Goal: Transaction & Acquisition: Purchase product/service

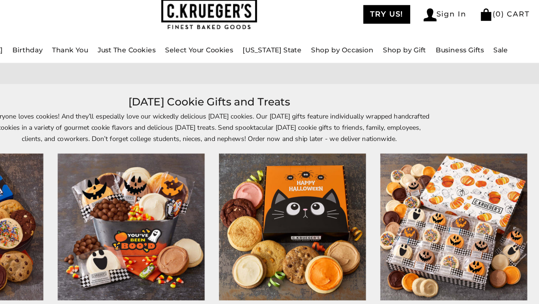
scroll to position [22, 0]
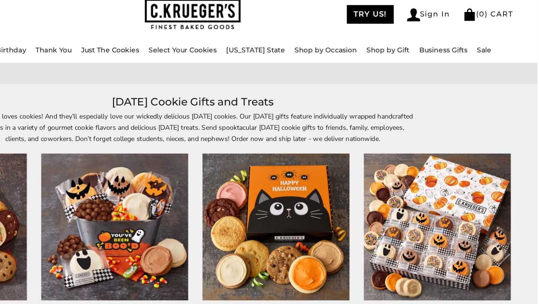
click at [383, 103] on p "Everyone loves cookies! And they’ll especially love our wickedly delicious [DAT…" at bounding box center [269, 114] width 344 height 26
click at [357, 103] on p "Everyone loves cookies! And they’ll especially love our wickedly delicious [DAT…" at bounding box center [269, 114] width 344 height 26
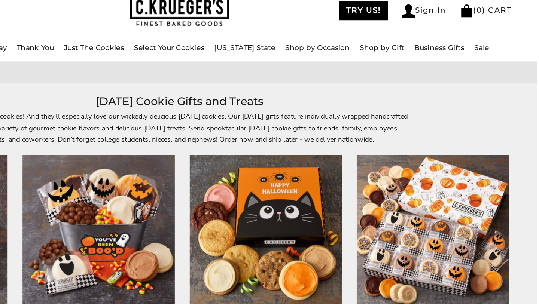
click at [389, 103] on p "Everyone loves cookies! And they’ll especially love our wickedly delicious [DAT…" at bounding box center [269, 114] width 344 height 26
click at [235, 304] on iframe at bounding box center [269, 304] width 539 height 0
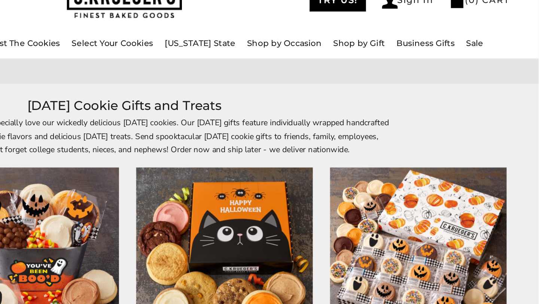
click at [535, 112] on div "Everyone loves cookies! And they’ll especially love our wickedly delicious [DAT…" at bounding box center [269, 114] width 539 height 26
click at [409, 97] on h1 "[DATE] Cookie Gifts and Treats" at bounding box center [269, 93] width 479 height 13
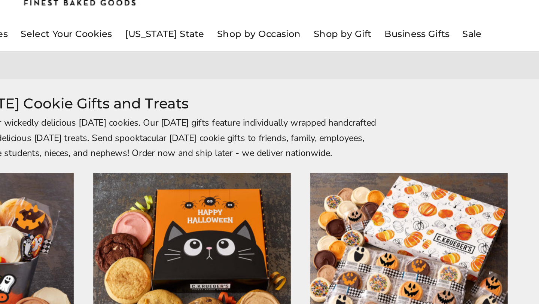
click at [533, 113] on div "Everyone loves cookies! And they’ll especially love our wickedly delicious [DAT…" at bounding box center [269, 114] width 539 height 26
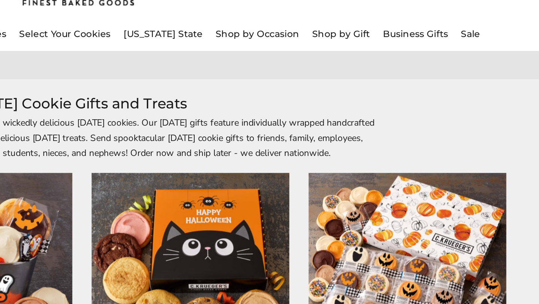
click at [421, 98] on h1 "[DATE] Cookie Gifts and Treats" at bounding box center [269, 93] width 479 height 13
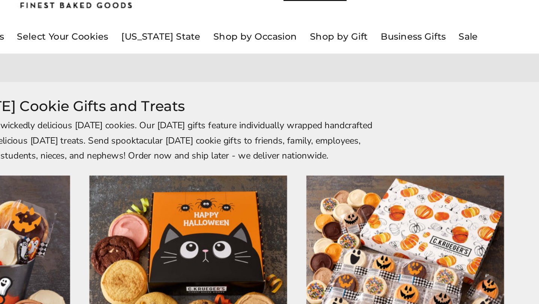
click at [420, 97] on h1 "[DATE] Cookie Gifts and Treats" at bounding box center [269, 93] width 479 height 13
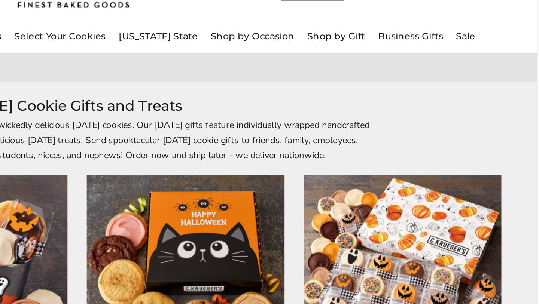
click at [424, 97] on h1 "[DATE] Cookie Gifts and Treats" at bounding box center [269, 93] width 479 height 13
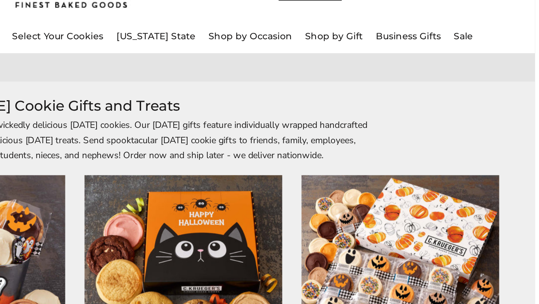
click at [538, 111] on div "Everyone loves cookies! And they’ll especially love our wickedly delicious [DAT…" at bounding box center [269, 114] width 539 height 26
click at [424, 97] on h1 "[DATE] Cookie Gifts and Treats" at bounding box center [269, 93] width 479 height 13
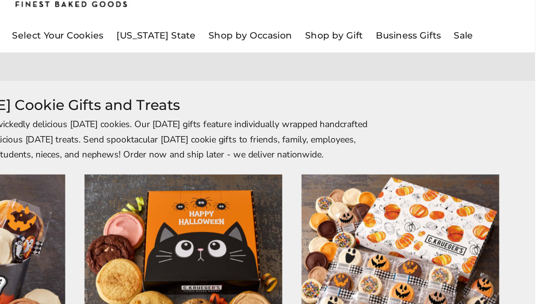
click at [424, 97] on h1 "[DATE] Cookie Gifts and Treats" at bounding box center [269, 93] width 479 height 13
